Goal: Task Accomplishment & Management: Manage account settings

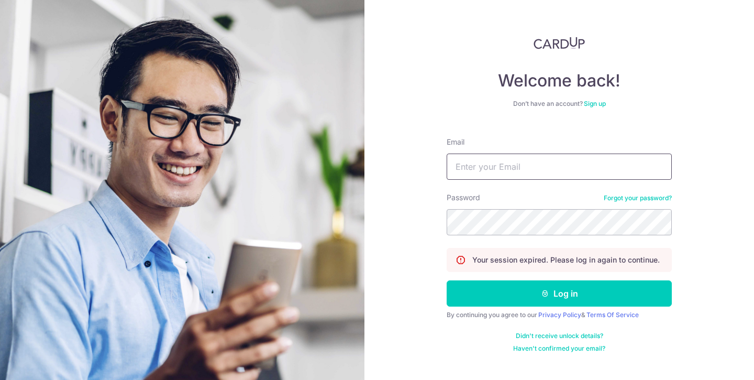
click at [559, 159] on input "Email" at bounding box center [559, 166] width 225 height 26
type input "[EMAIL_ADDRESS][DOMAIN_NAME]"
click at [447, 280] on button "Log in" at bounding box center [559, 293] width 225 height 26
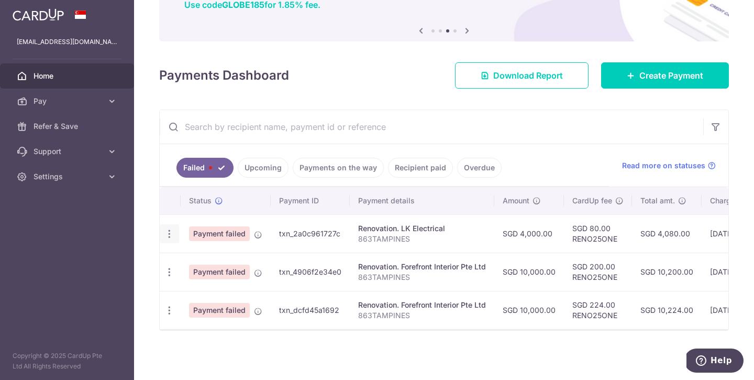
click at [172, 229] on icon "button" at bounding box center [169, 233] width 11 height 11
click at [224, 256] on span "Update payment" at bounding box center [225, 262] width 71 height 13
radio input "true"
type input "4,000.00"
type input "863TAMPINES"
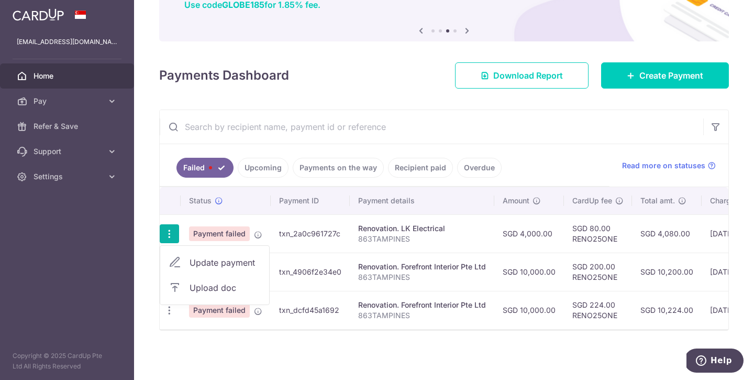
type input "ELECTRICAL WORKS"
type input "RENO25ONE"
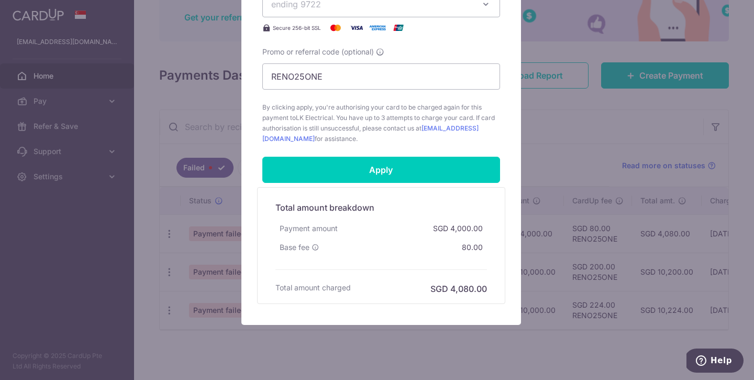
scroll to position [536, 0]
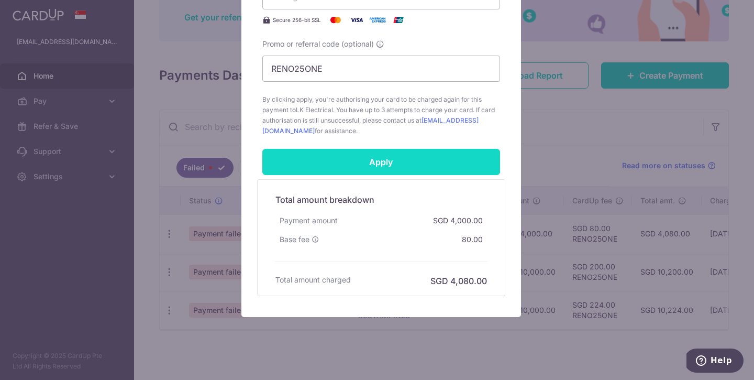
click at [423, 156] on input "Apply" at bounding box center [381, 162] width 238 height 26
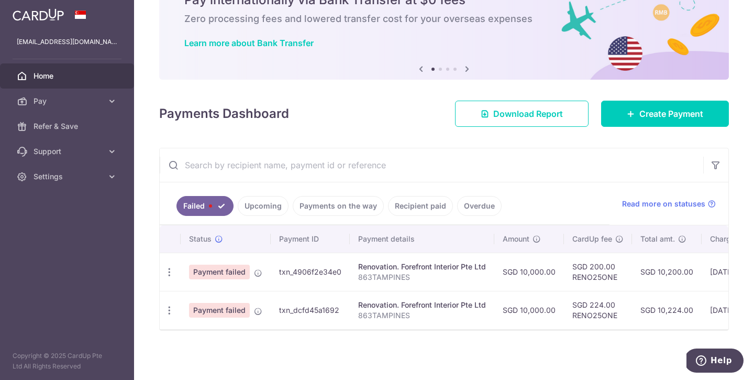
scroll to position [60, 0]
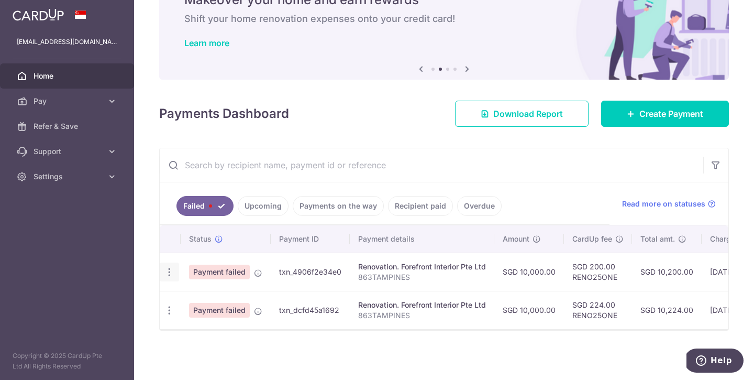
click at [170, 270] on icon "button" at bounding box center [169, 271] width 11 height 11
click at [201, 297] on span "Update payment" at bounding box center [225, 300] width 71 height 13
radio input "true"
type input "10,000.00"
type input "863TAMPINES"
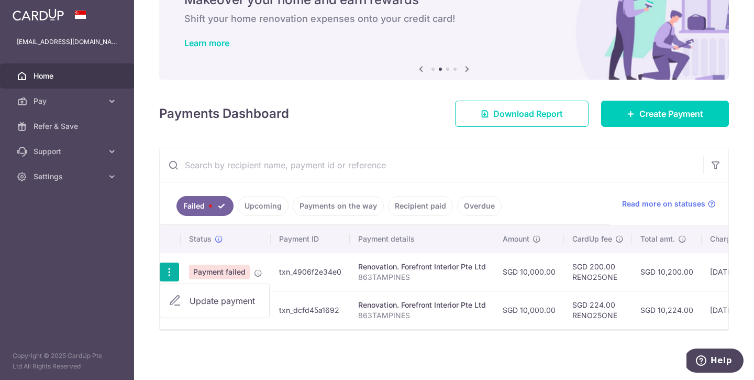
type input "2ND PAYMENT"
type input "RENO25ONE"
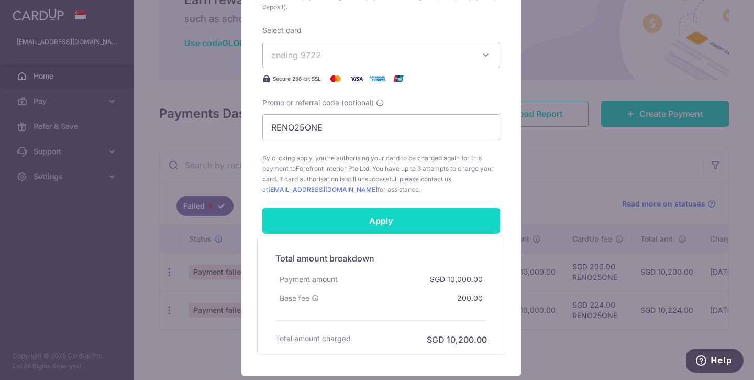
scroll to position [482, 0]
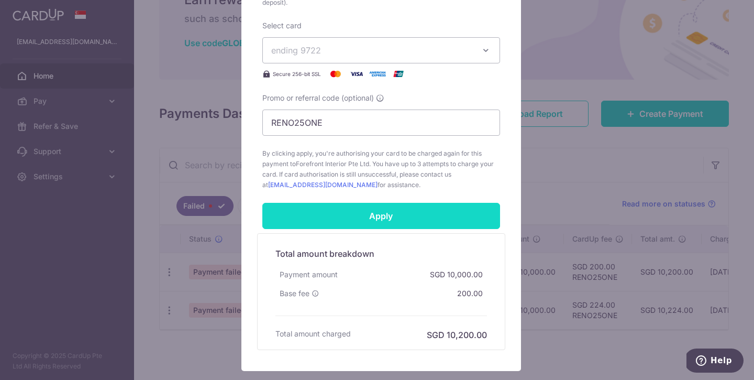
click at [394, 207] on input "Apply" at bounding box center [381, 216] width 238 height 26
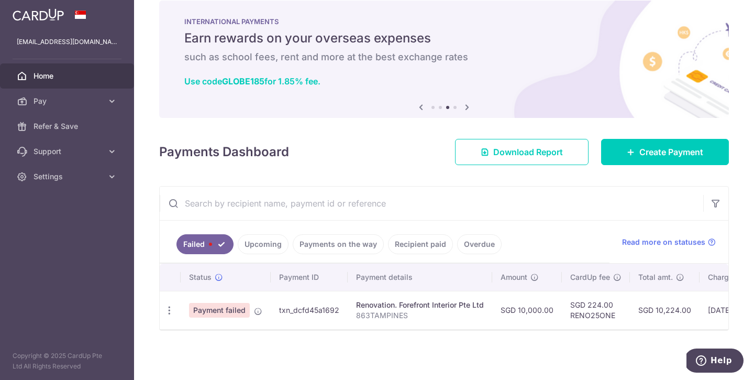
scroll to position [22, 0]
click at [280, 240] on link "Upcoming" at bounding box center [263, 244] width 51 height 20
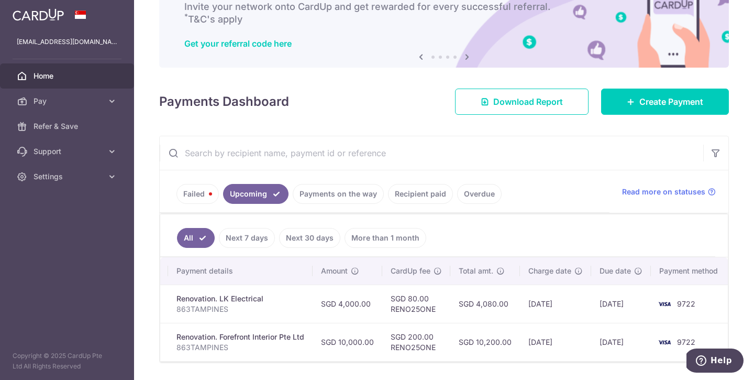
scroll to position [0, 170]
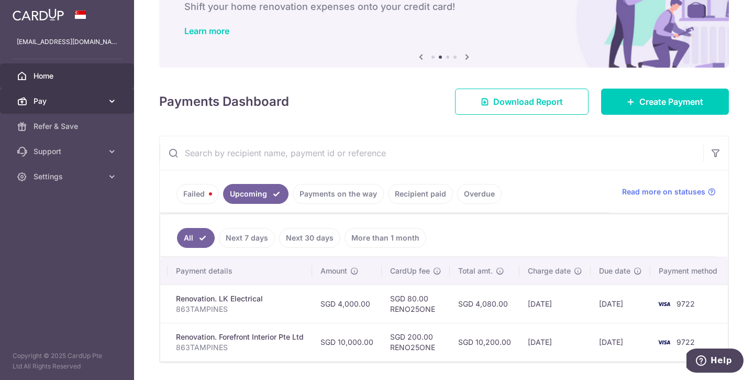
click at [55, 106] on span "Pay" at bounding box center [68, 101] width 69 height 10
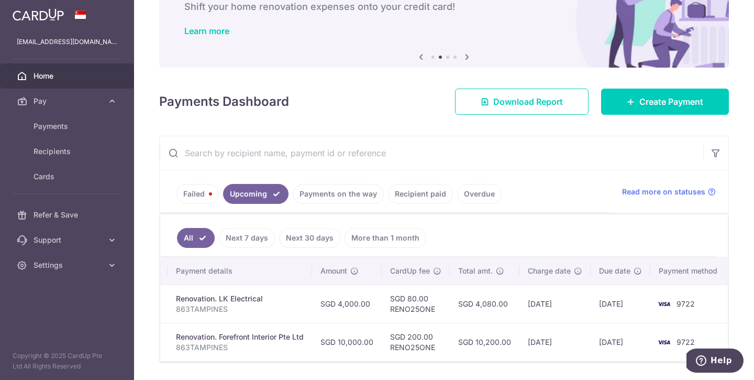
scroll to position [105, 0]
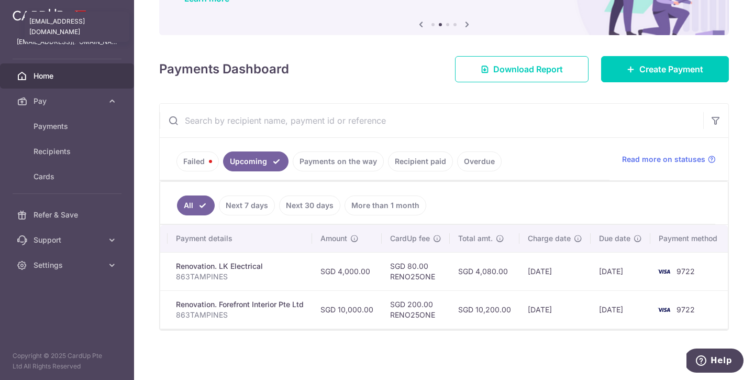
click at [88, 43] on p "[EMAIL_ADDRESS][DOMAIN_NAME]" at bounding box center [67, 42] width 101 height 10
click at [53, 21] on link at bounding box center [38, 13] width 60 height 19
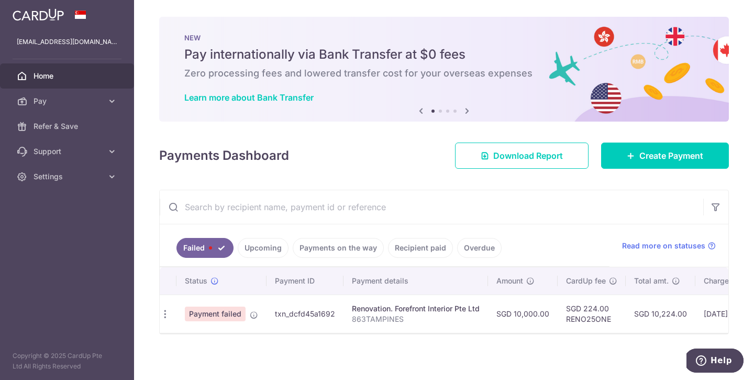
scroll to position [0, 0]
click at [707, 249] on icon at bounding box center [711, 245] width 8 height 8
